Goal: Information Seeking & Learning: Learn about a topic

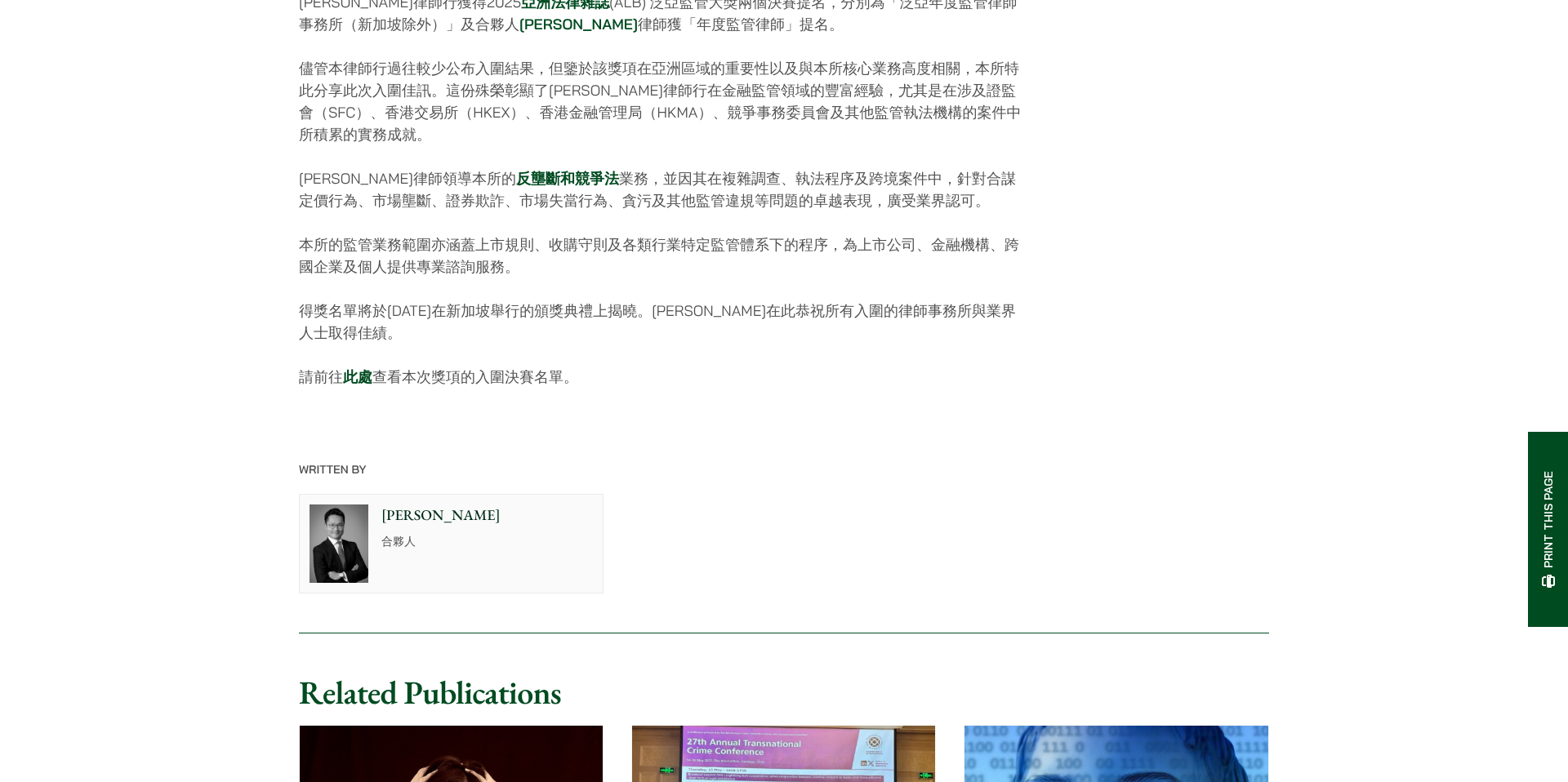
scroll to position [926, 0]
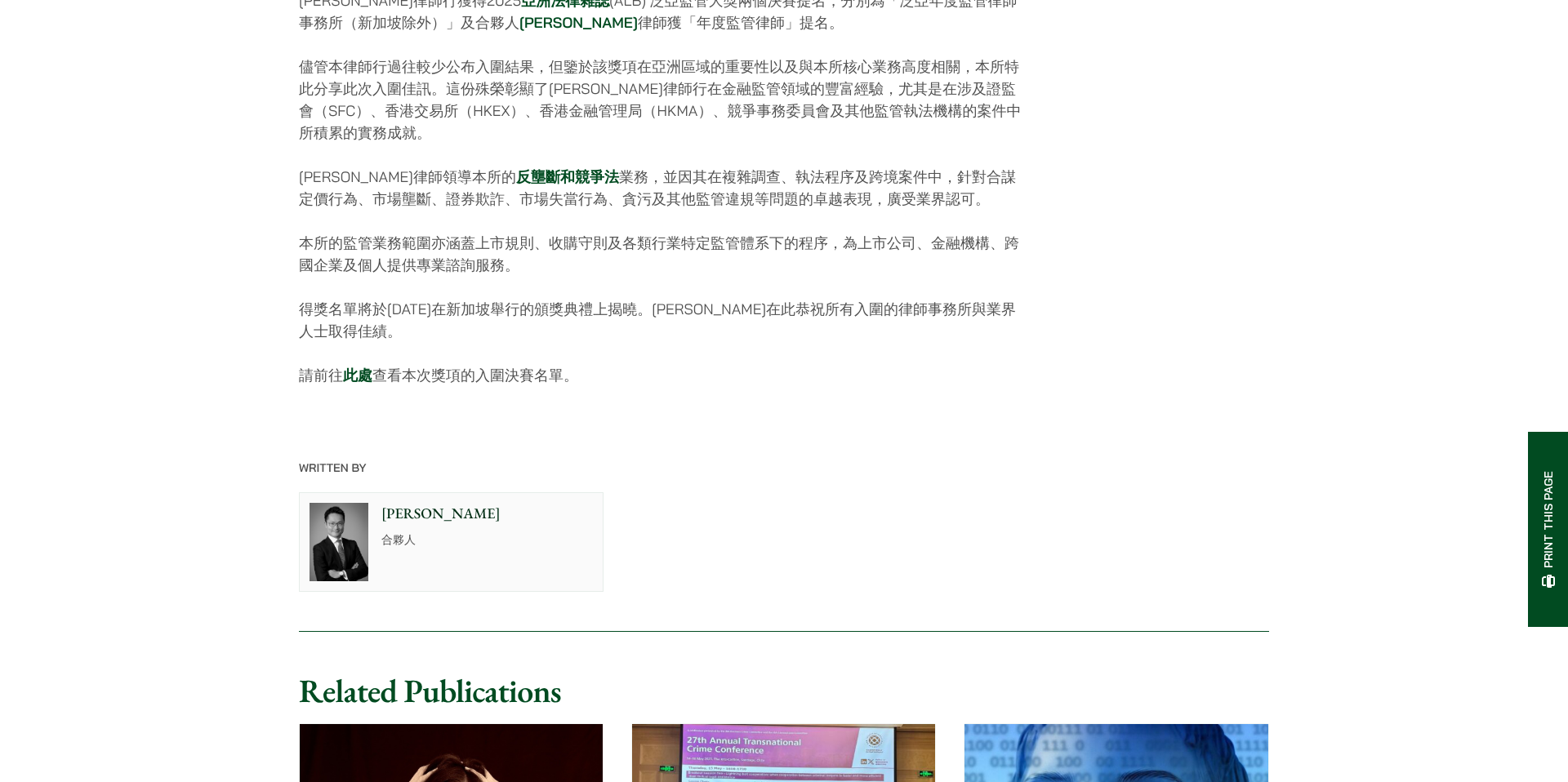
click at [379, 318] on p "得獎名單將於[DATE]在新加坡舉行的頒獎典禮上揭曉。[PERSON_NAME]在此恭祝所有入圍的律師事務所與業界人士取得佳績。" at bounding box center [662, 320] width 727 height 44
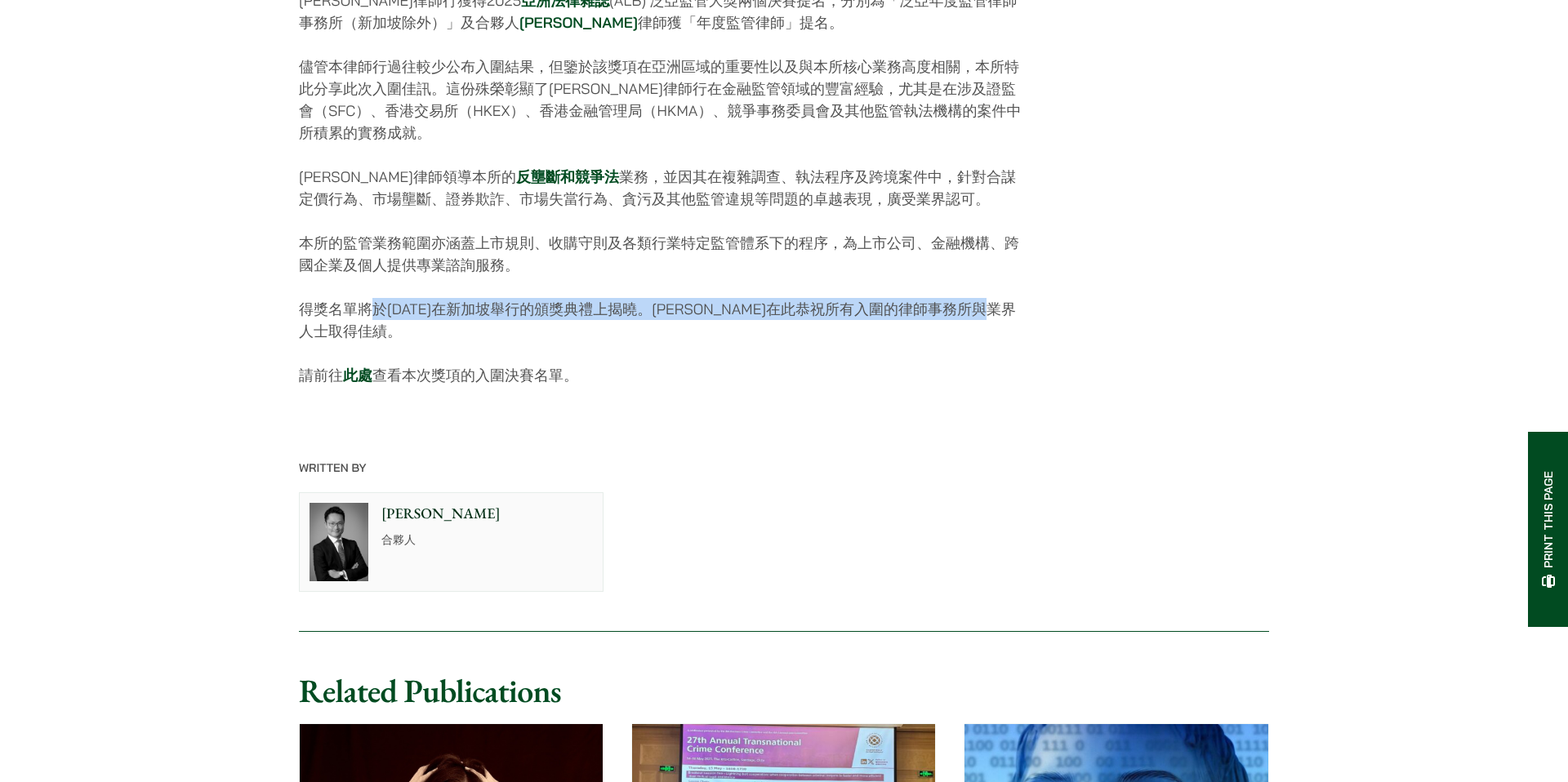
drag, startPoint x: 370, startPoint y: 320, endPoint x: 568, endPoint y: 335, distance: 198.6
click at [568, 335] on p "得獎名單將於[DATE]在新加坡舉行的頒獎典禮上揭曉。[PERSON_NAME]在此恭祝所有入圍的律師事務所與業界人士取得佳績。" at bounding box center [662, 320] width 727 height 44
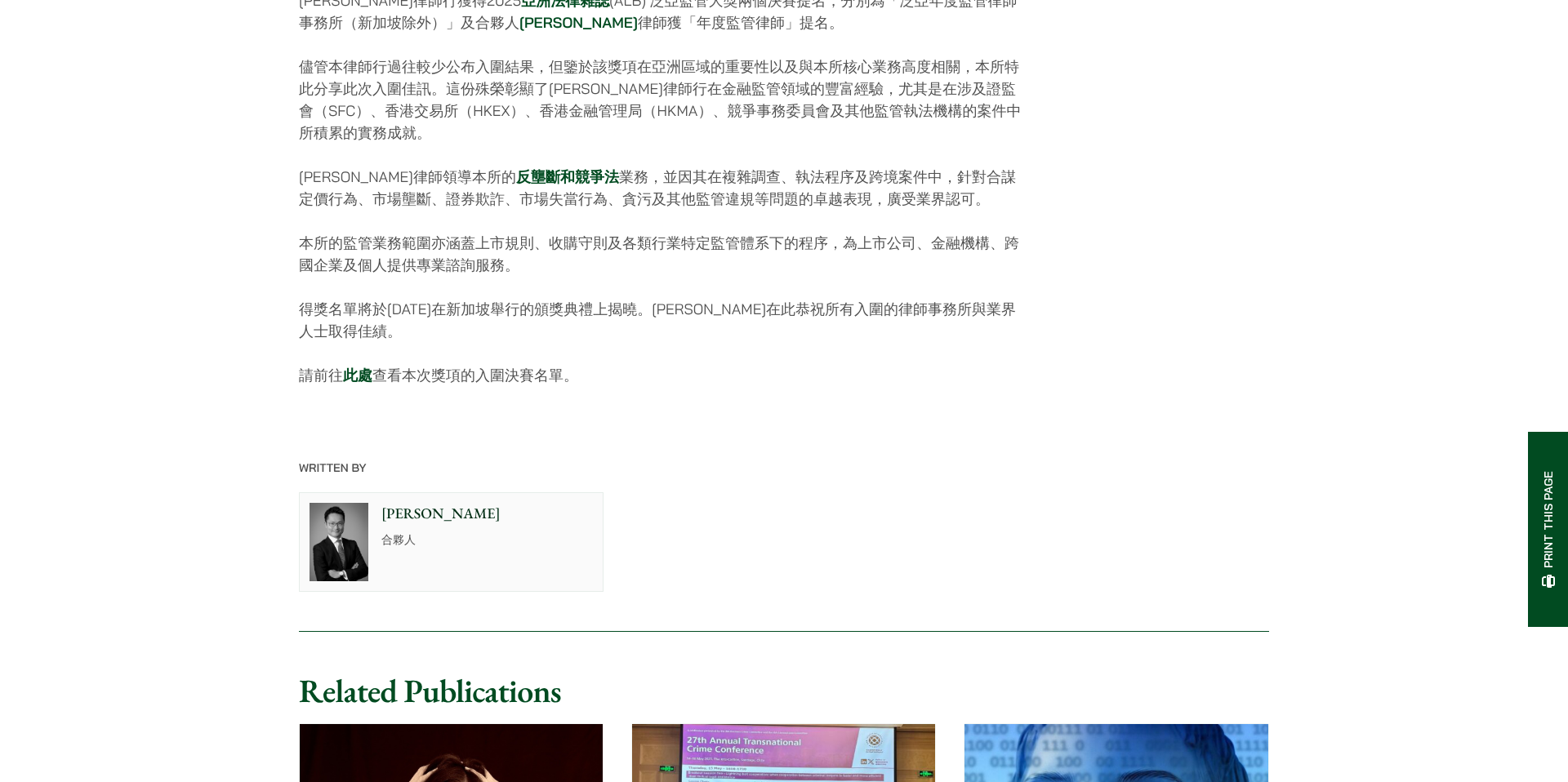
click at [625, 342] on p "得獎名單將於[DATE]在新加坡舉行的頒獎典禮上揭曉。[PERSON_NAME]在此恭祝所有入圍的律師事務所與業界人士取得佳績。" at bounding box center [662, 320] width 727 height 44
drag, startPoint x: 503, startPoint y: 334, endPoint x: 624, endPoint y: 349, distance: 121.9
click at [624, 342] on p "得獎名單將於[DATE]在新加坡舉行的頒獎典禮上揭曉。[PERSON_NAME]在此恭祝所有入圍的律師事務所與業界人士取得佳績。" at bounding box center [662, 320] width 727 height 44
click at [673, 331] on p "得獎名單將於[DATE]在新加坡舉行的頒獎典禮上揭曉。[PERSON_NAME]在此恭祝所有入圍的律師事務所與業界人士取得佳績。" at bounding box center [662, 320] width 727 height 44
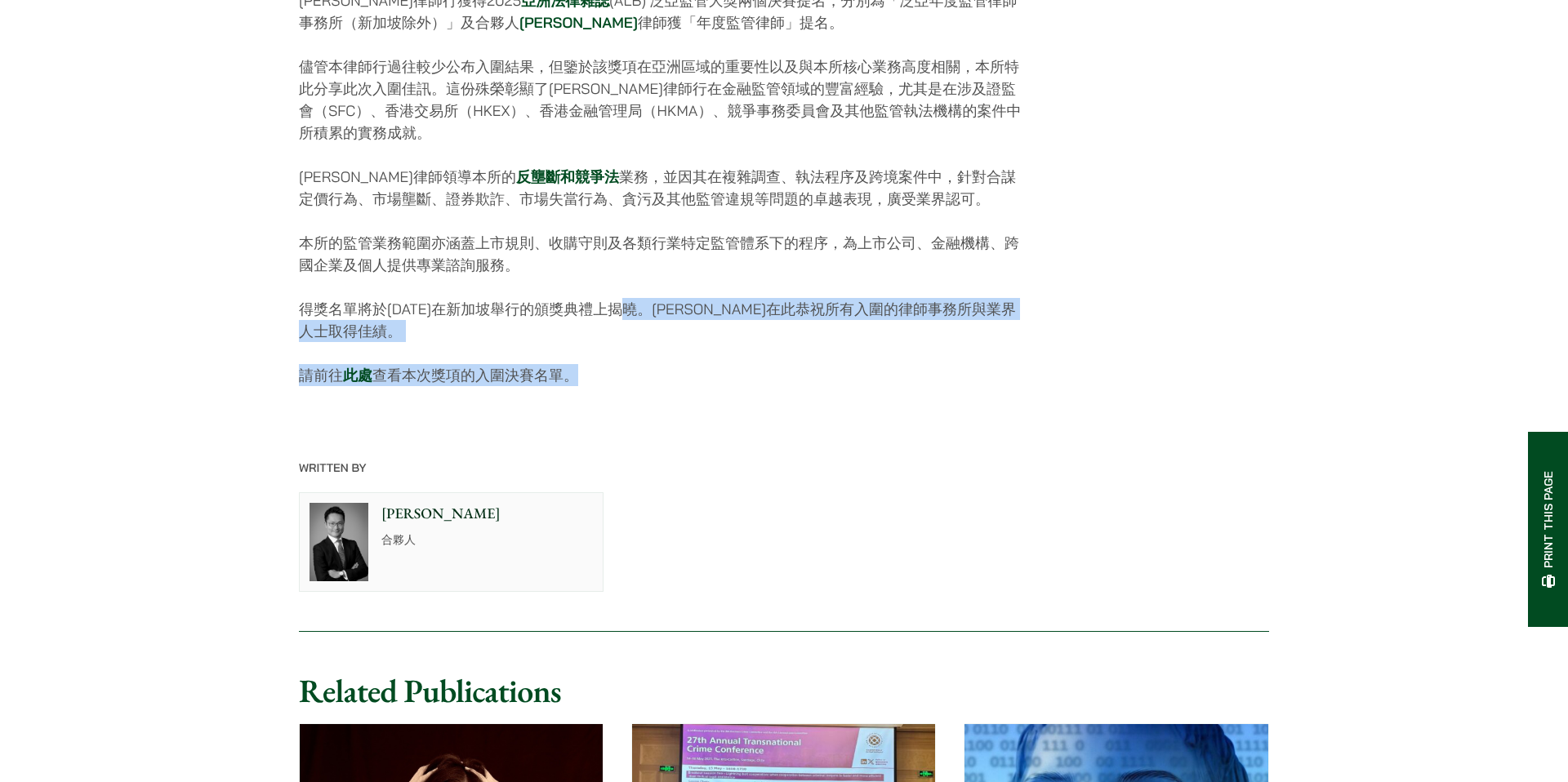
drag, startPoint x: 646, startPoint y: 322, endPoint x: 729, endPoint y: 389, distance: 106.7
click at [729, 386] on p "請前往 此處 查看本次獎項的入圍決賽名單。" at bounding box center [662, 376] width 727 height 22
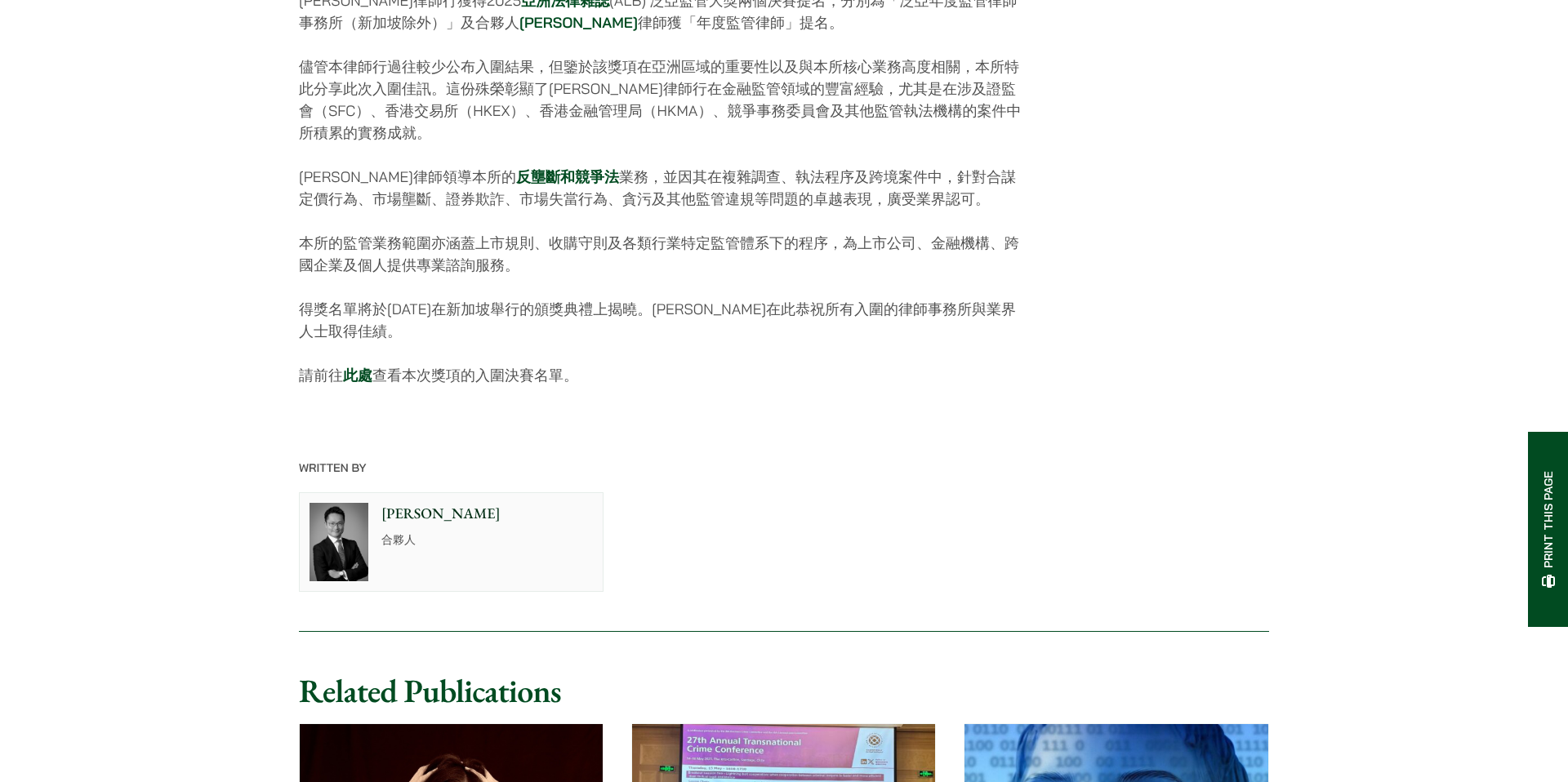
click at [350, 385] on link "此處" at bounding box center [358, 376] width 29 height 19
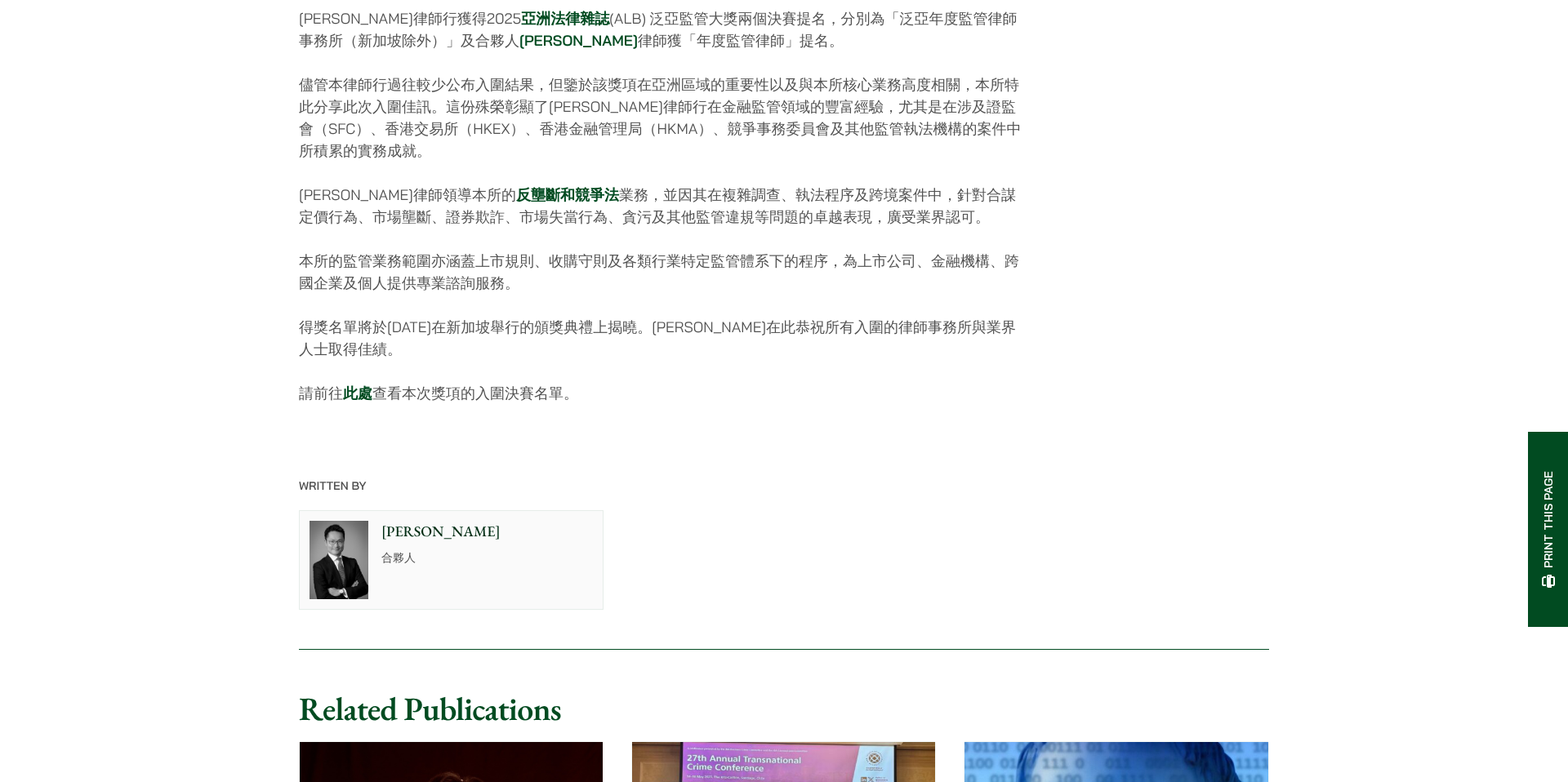
scroll to position [909, 0]
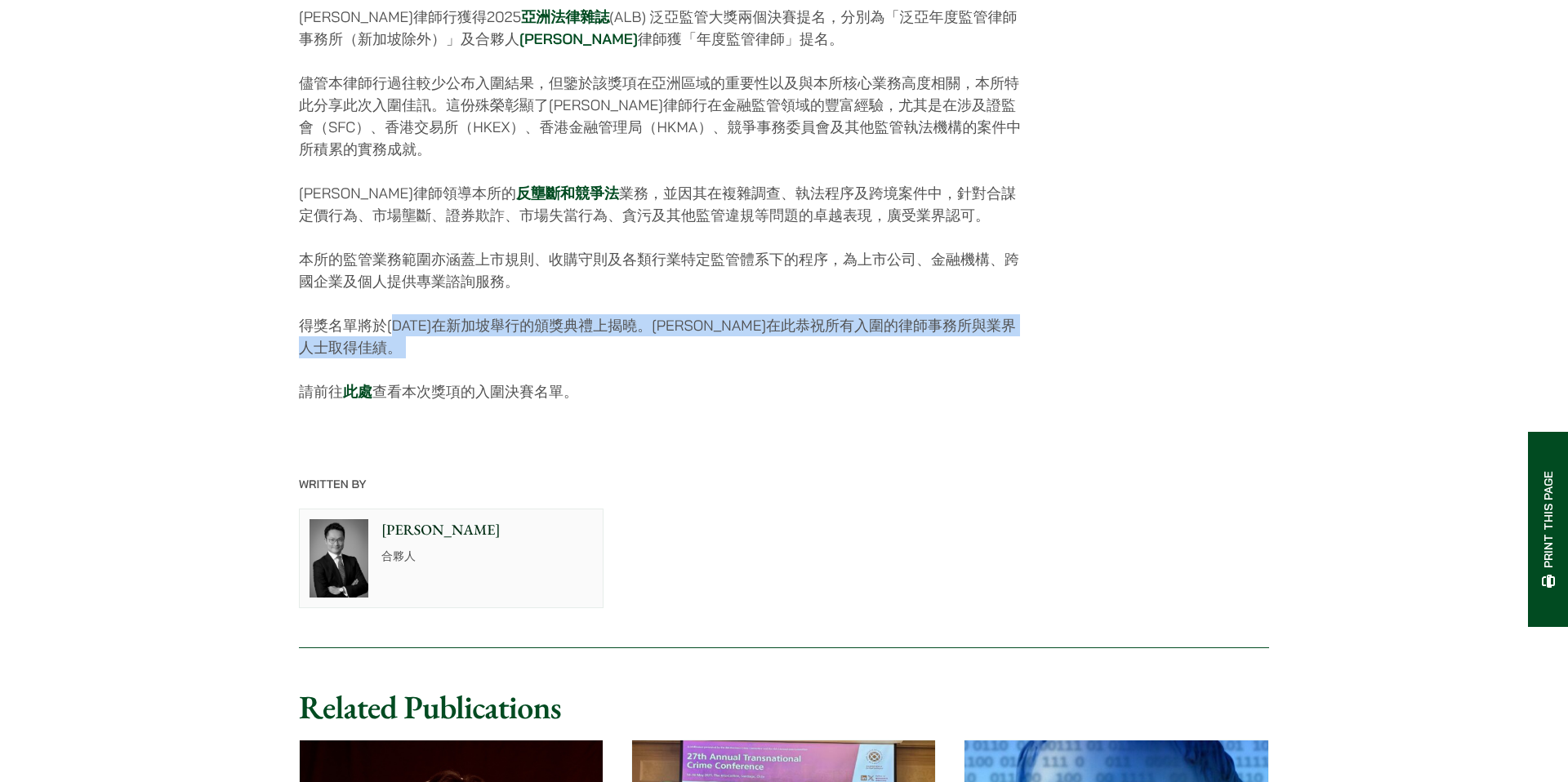
drag, startPoint x: 395, startPoint y: 332, endPoint x: 763, endPoint y: 380, distance: 371.1
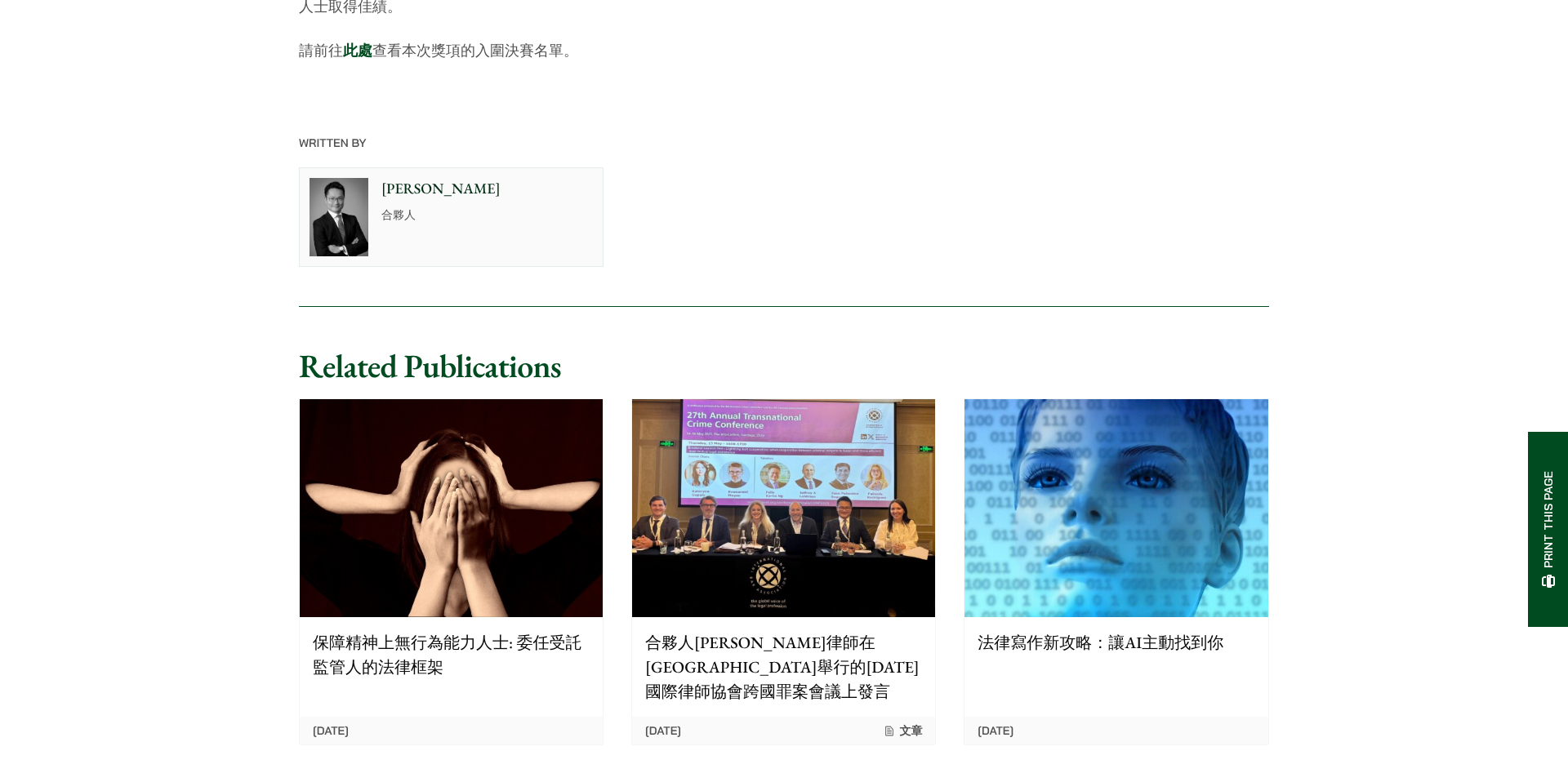
scroll to position [1835, 0]
